Goal: Information Seeking & Learning: Learn about a topic

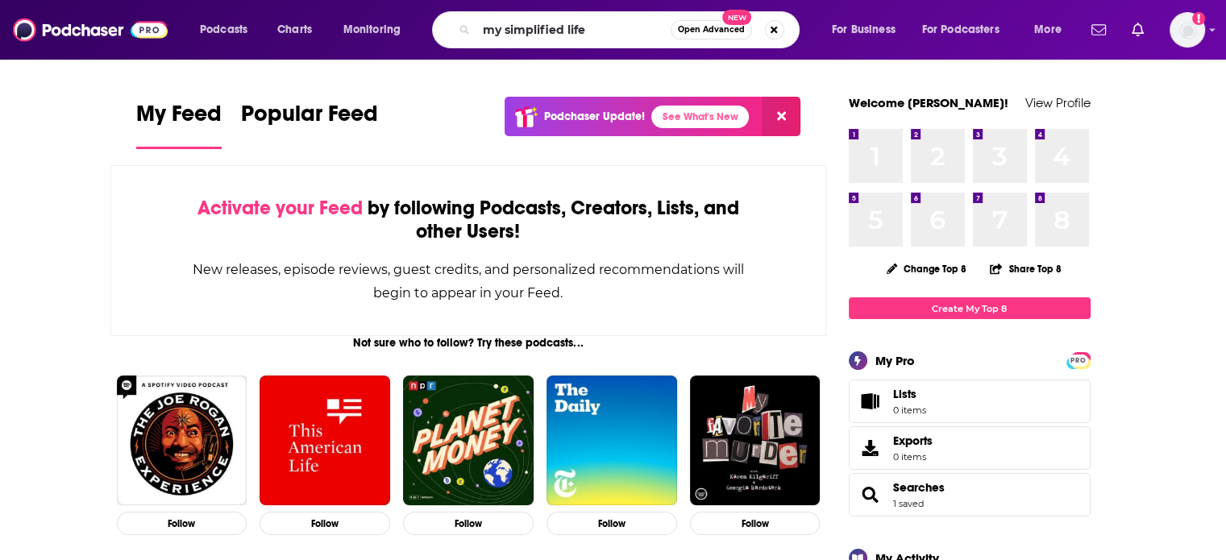
type input "my simplified life"
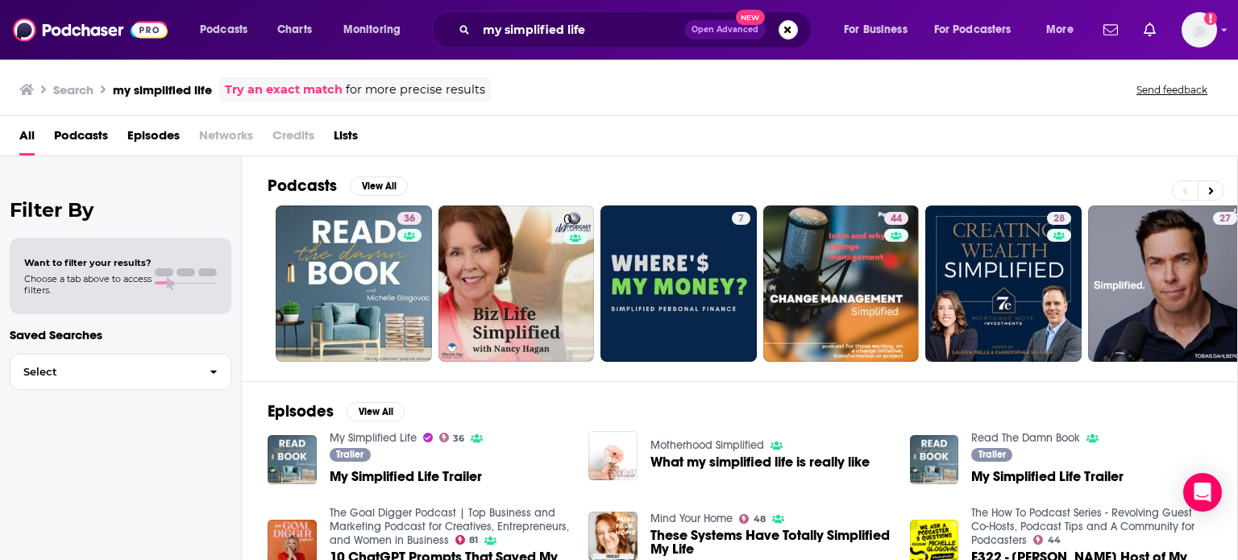
click at [438, 474] on span "My Simplified Life Trailer" at bounding box center [406, 477] width 152 height 14
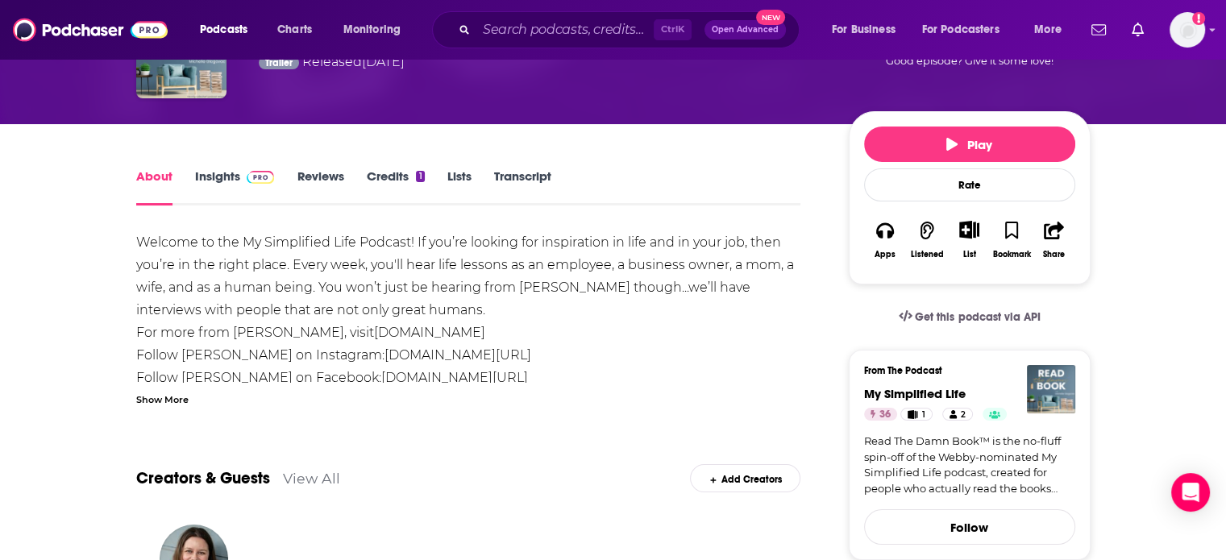
scroll to position [114, 0]
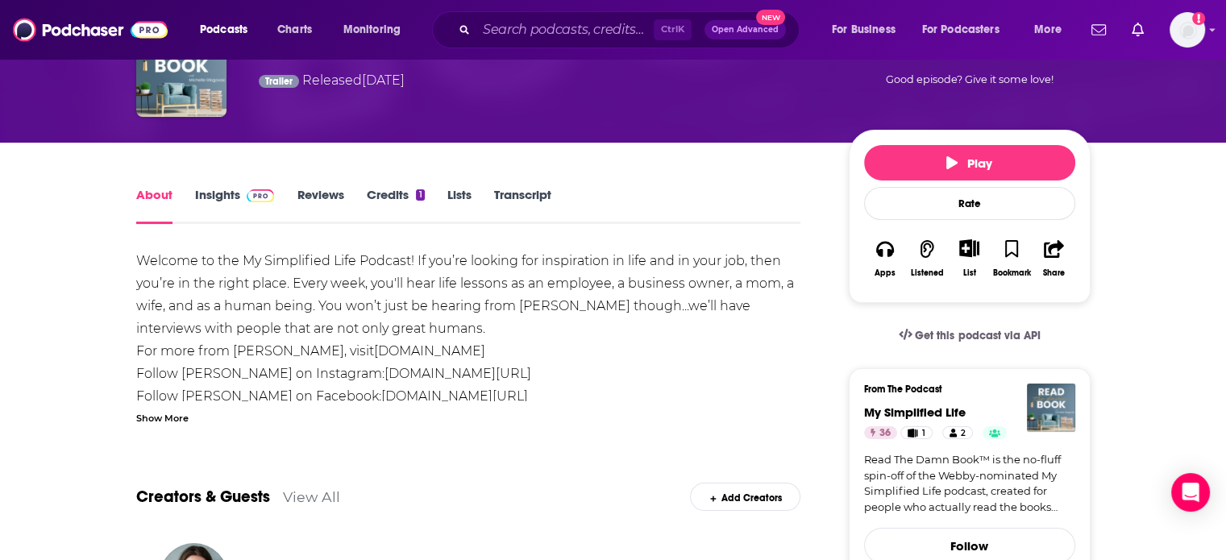
click at [218, 189] on link "Insights" at bounding box center [235, 205] width 80 height 37
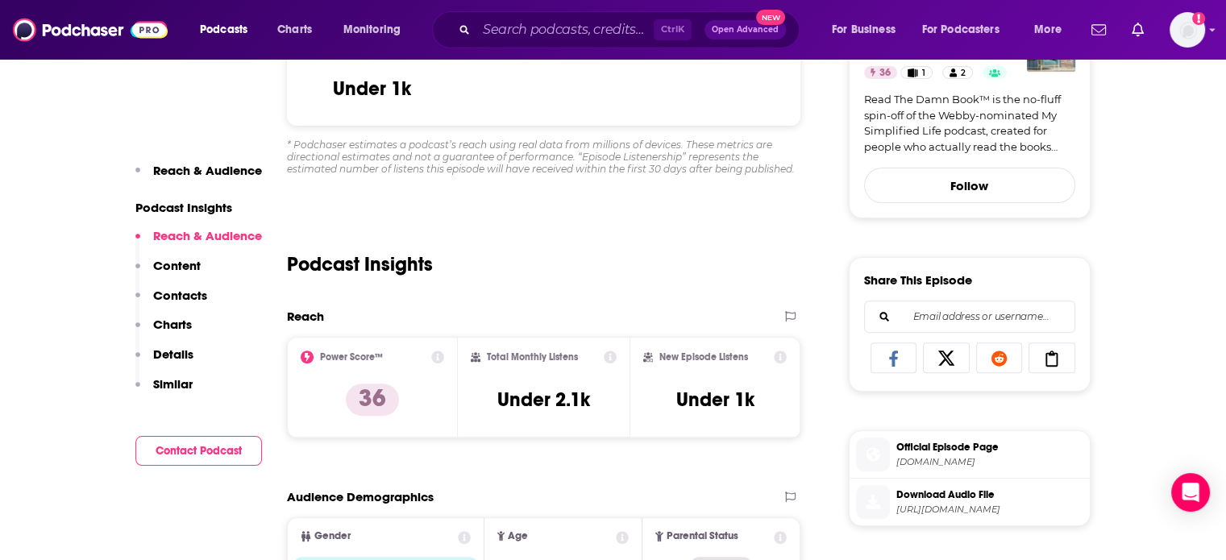
scroll to position [642, 0]
